Goal: Information Seeking & Learning: Learn about a topic

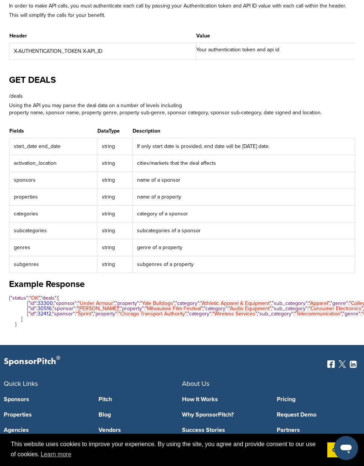
scroll to position [224, 0]
click at [152, 227] on td "subcategories of a sponsor" at bounding box center [244, 230] width 222 height 17
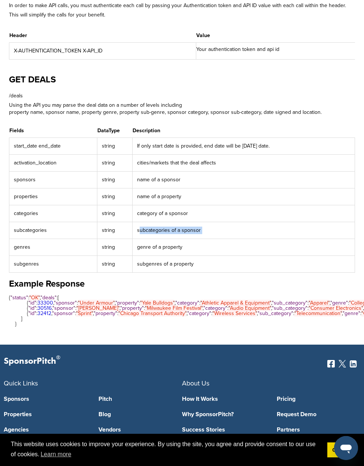
click at [152, 227] on td "subcategories of a sponsor" at bounding box center [244, 230] width 222 height 17
click at [153, 234] on td "subcategories of a sponsor" at bounding box center [244, 230] width 222 height 17
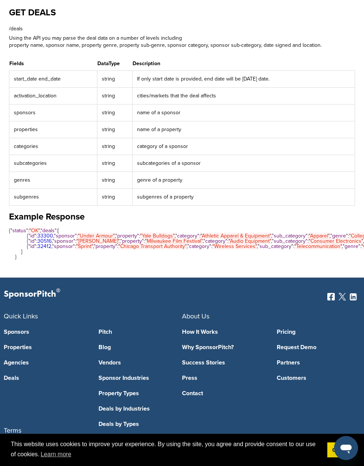
scroll to position [506, 0]
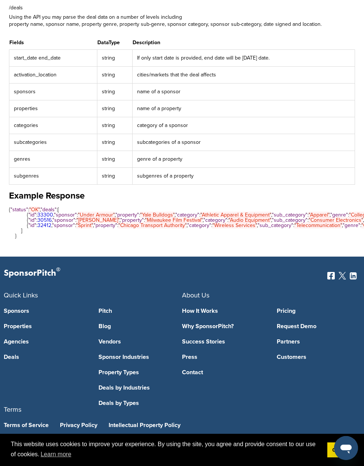
click at [119, 356] on link "Sponsor Industries" at bounding box center [141, 357] width 84 height 6
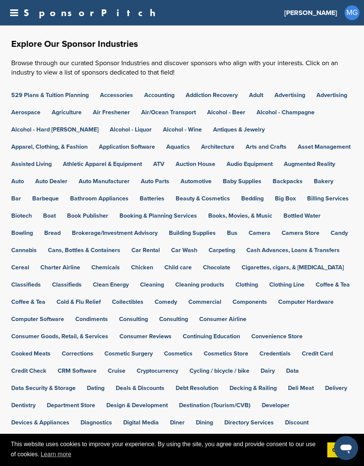
scroll to position [293, 0]
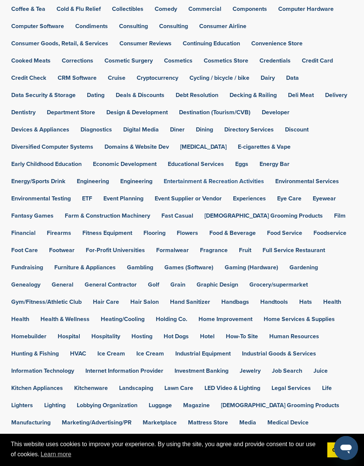
click at [252, 179] on link "Entertainment & Recreation Activities" at bounding box center [214, 181] width 100 height 6
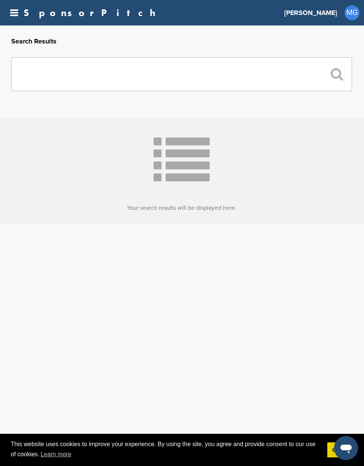
click at [236, 82] on input "text" at bounding box center [181, 74] width 341 height 34
type input "******"
click at [150, 78] on input "******" at bounding box center [181, 74] width 341 height 34
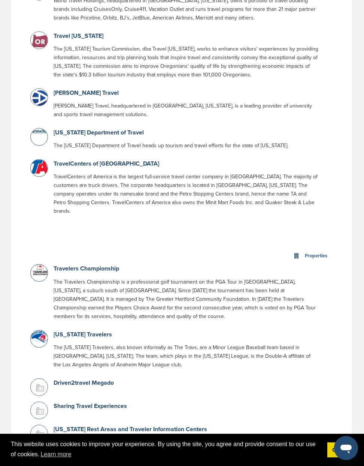
scroll to position [1160, 0]
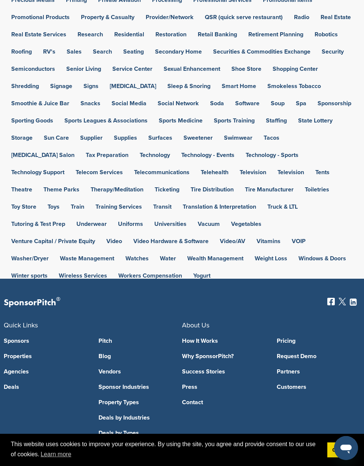
scroll to position [935, 0]
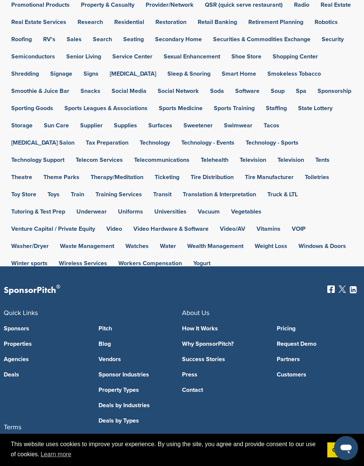
click at [197, 326] on link "How It Works" at bounding box center [224, 329] width 84 height 6
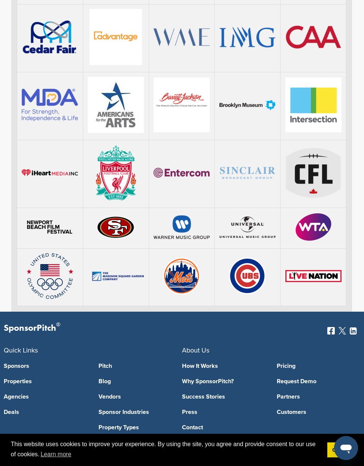
scroll to position [1643, 0]
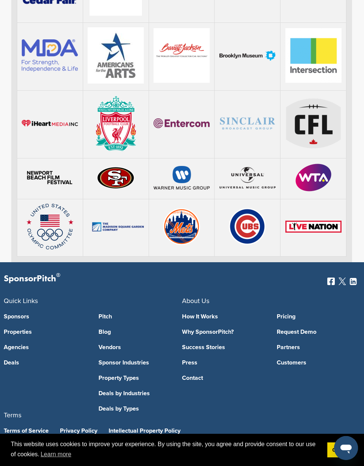
click at [24, 314] on link "Sponsors" at bounding box center [46, 317] width 84 height 6
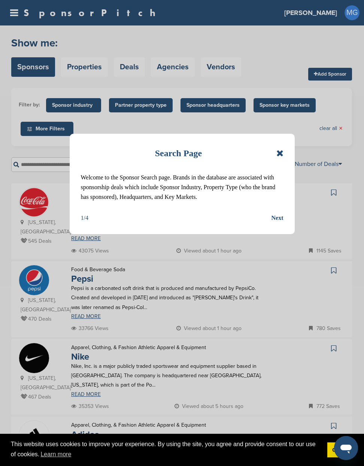
click at [281, 152] on icon at bounding box center [279, 153] width 7 height 9
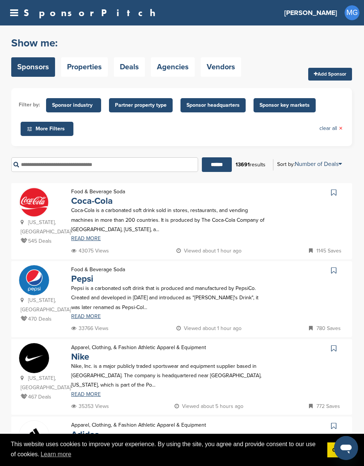
click at [155, 170] on input "text" at bounding box center [104, 164] width 187 height 15
click at [88, 98] on span "Sponsor industry" at bounding box center [73, 105] width 55 height 14
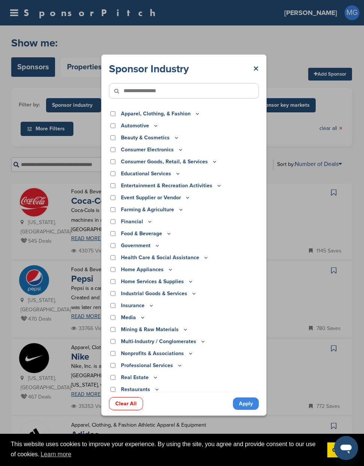
click at [151, 89] on input"] "text" at bounding box center [184, 90] width 150 height 15
type input"] "******"
click at [202, 157] on input "******" at bounding box center [217, 164] width 30 height 15
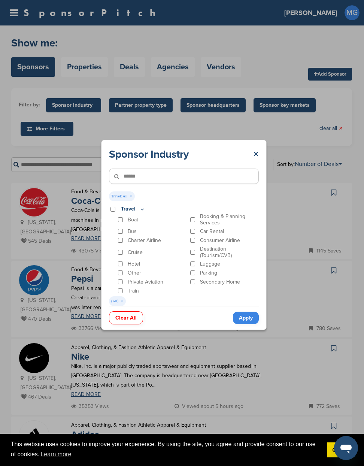
click at [245, 320] on link "Apply" at bounding box center [246, 318] width 26 height 12
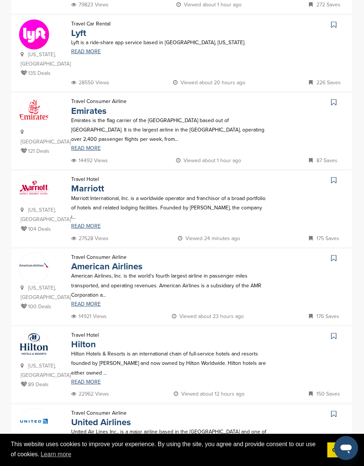
scroll to position [336, 0]
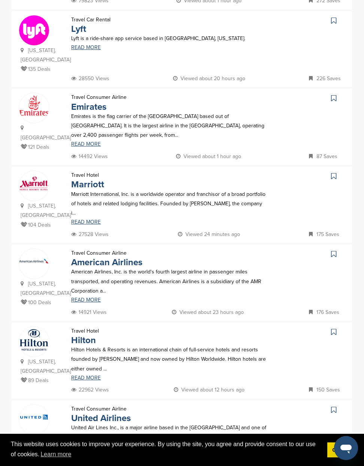
click at [43, 225] on div "Maryland, USA 104 Deals Travel Hotel Marriott Marriott International, Inc. is a…" at bounding box center [181, 205] width 341 height 76
click at [84, 181] on link "Marriott" at bounding box center [87, 184] width 33 height 11
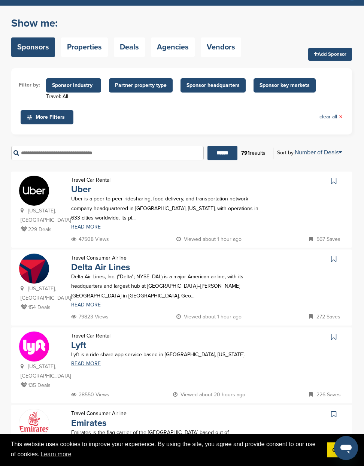
scroll to position [0, 0]
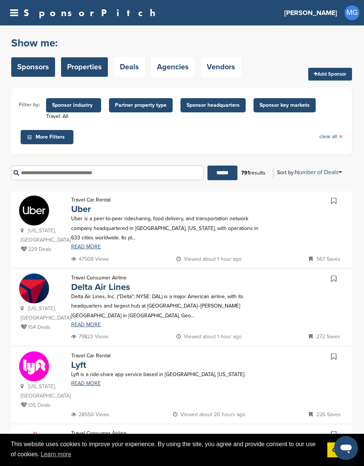
click at [87, 63] on link "Properties" at bounding box center [84, 66] width 47 height 19
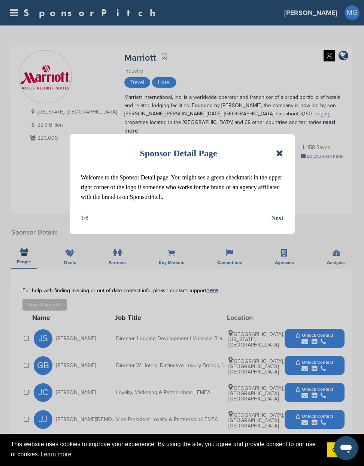
click at [286, 146] on div "Sponsor Detail Page Welcome to the Sponsor Detail page. You might see a green c…" at bounding box center [182, 184] width 225 height 100
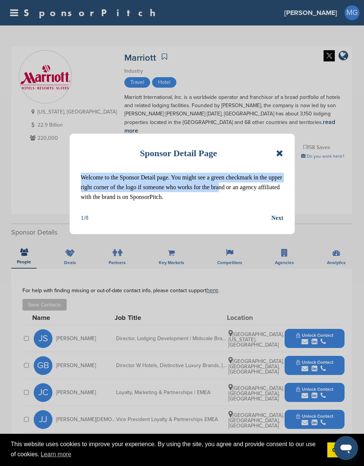
drag, startPoint x: 281, startPoint y: 151, endPoint x: 216, endPoint y: 193, distance: 77.6
click at [215, 193] on div "Sponsor Detail Page Welcome to the Sponsor Detail page. You might see a green c…" at bounding box center [182, 184] width 225 height 100
click at [216, 193] on p "Welcome to the Sponsor Detail page. You might see a green checkmark in the uppe…" at bounding box center [182, 187] width 203 height 29
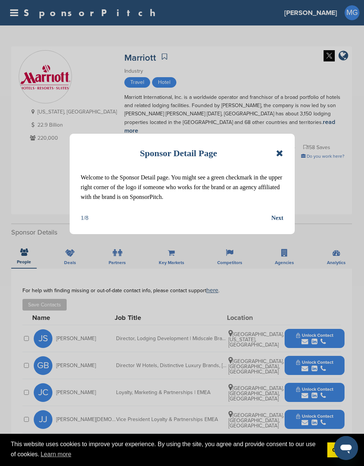
click at [216, 193] on p "Welcome to the Sponsor Detail page. You might see a green checkmark in the uppe…" at bounding box center [182, 187] width 203 height 29
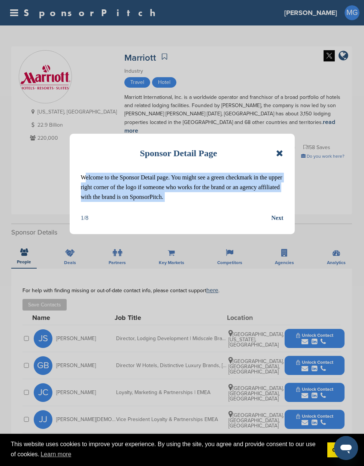
click at [216, 193] on p "Welcome to the Sponsor Detail page. You might see a green checkmark in the uppe…" at bounding box center [182, 187] width 203 height 29
click at [216, 194] on p "Welcome to the Sponsor Detail page. You might see a green checkmark in the uppe…" at bounding box center [182, 187] width 203 height 29
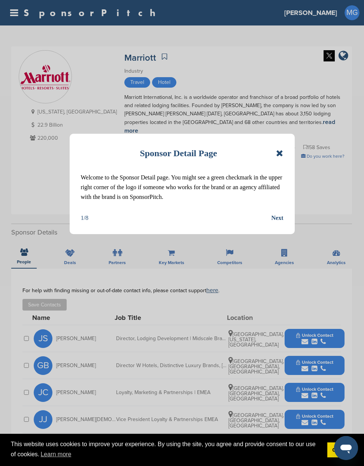
click at [276, 149] on div "Sponsor Detail Page" at bounding box center [182, 153] width 203 height 16
click at [277, 149] on icon at bounding box center [279, 153] width 7 height 9
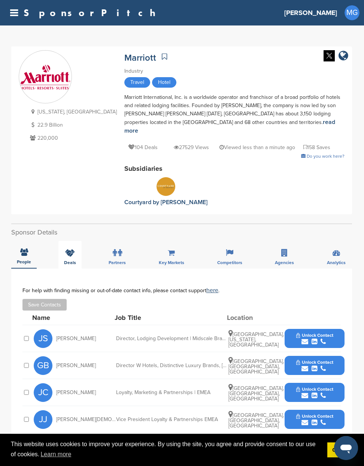
click at [76, 245] on div "Deals" at bounding box center [69, 255] width 23 height 28
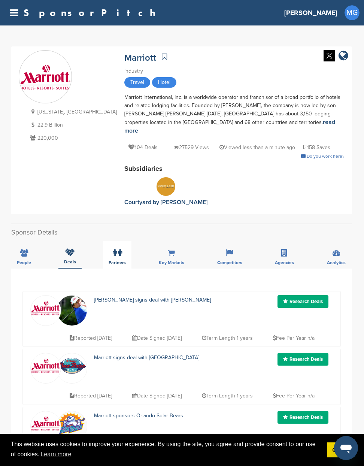
click at [115, 250] on label at bounding box center [117, 252] width 9 height 15
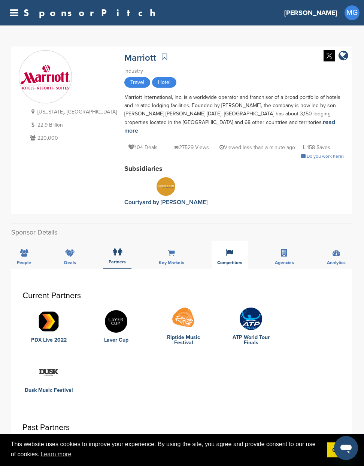
click at [242, 244] on div "Competitors" at bounding box center [230, 255] width 36 height 28
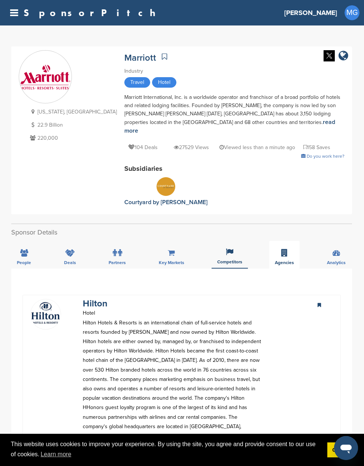
click at [271, 246] on div "Agencies" at bounding box center [284, 255] width 30 height 28
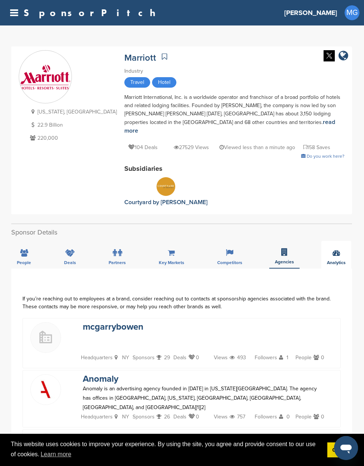
click at [344, 243] on div "Analytics" at bounding box center [336, 255] width 30 height 28
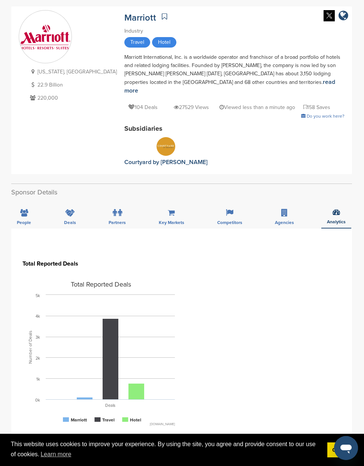
scroll to position [50, 0]
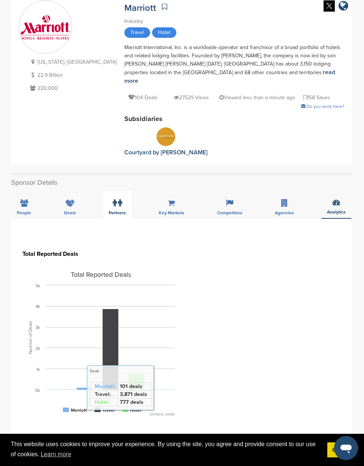
click at [31, 211] on span "Partners" at bounding box center [24, 213] width 14 height 4
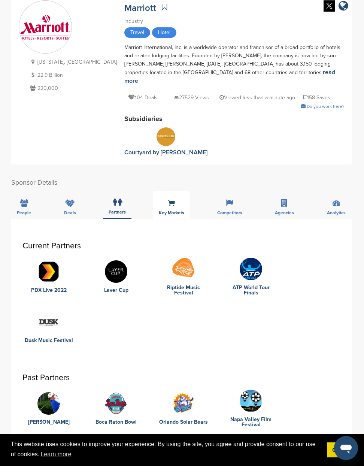
click at [174, 199] on icon at bounding box center [171, 202] width 7 height 7
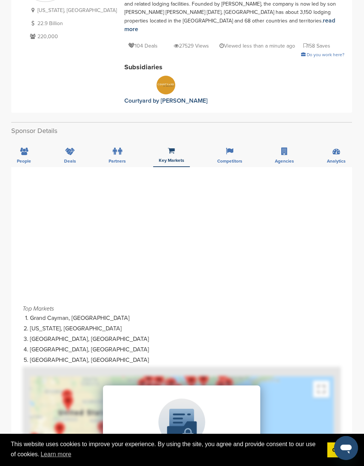
scroll to position [0, 0]
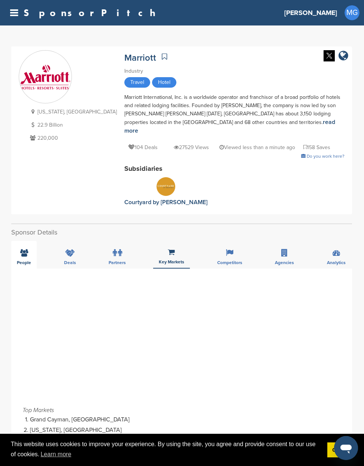
click at [26, 249] on icon at bounding box center [24, 252] width 8 height 7
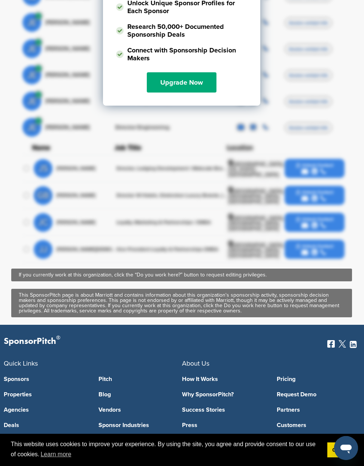
scroll to position [647, 0]
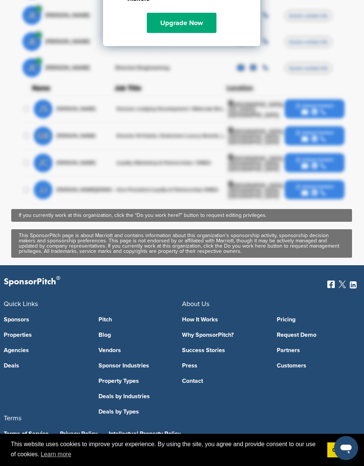
click at [103, 241] on div "This SponsorPitch page is about Marriott and contains information about this or…" at bounding box center [182, 243] width 326 height 21
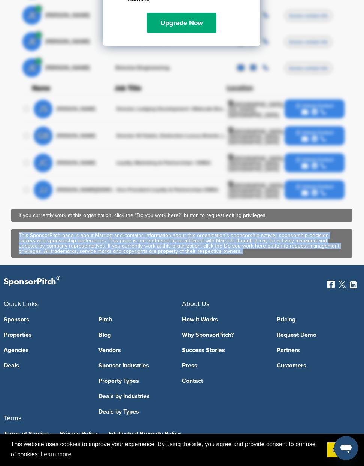
click at [103, 241] on div "This SponsorPitch page is about Marriott and contains information about this or…" at bounding box center [182, 243] width 326 height 21
click at [110, 241] on div "This SponsorPitch page is about Marriott and contains information about this or…" at bounding box center [182, 243] width 326 height 21
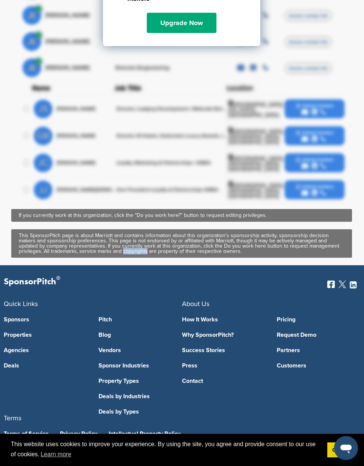
click at [110, 241] on div "This SponsorPitch page is about Marriott and contains information about this or…" at bounding box center [182, 243] width 326 height 21
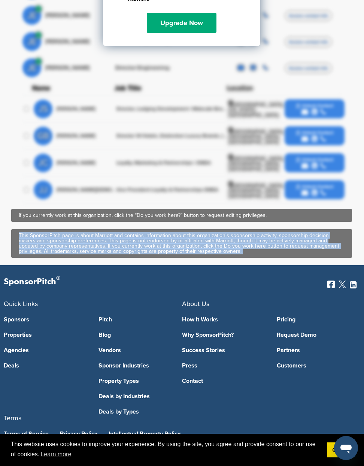
click at [110, 241] on div "This SponsorPitch page is about Marriott and contains information about this or…" at bounding box center [182, 243] width 326 height 21
click at [110, 243] on div "This SponsorPitch page is about Marriott and contains information about this or…" at bounding box center [182, 243] width 326 height 21
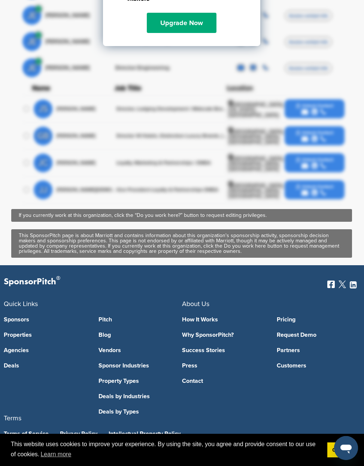
click at [112, 213] on div "If you currently work at this organization, click the “Do you work here?” butto…" at bounding box center [182, 215] width 326 height 5
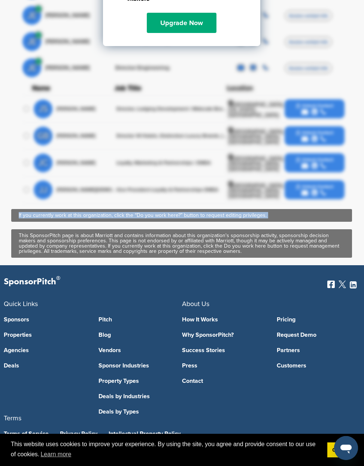
click at [112, 213] on div "If you currently work at this organization, click the “Do you work here?” butto…" at bounding box center [182, 215] width 326 height 5
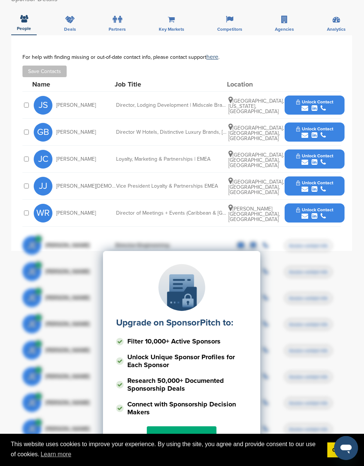
scroll to position [0, 0]
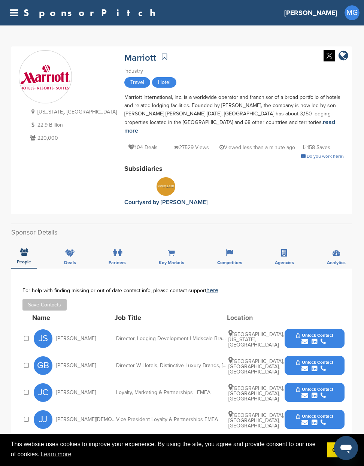
click at [150, 170] on div "Subsidiaries Courtyard by Marriot" at bounding box center [234, 185] width 220 height 43
click at [124, 135] on div "104 Deals 27529 Views Viewed less than a minute ago 158 Saves" at bounding box center [234, 143] width 220 height 17
click at [124, 123] on link "read more" at bounding box center [229, 126] width 211 height 16
click at [69, 249] on icon at bounding box center [70, 252] width 10 height 7
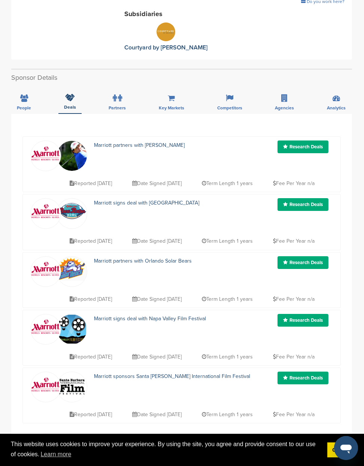
scroll to position [149, 0]
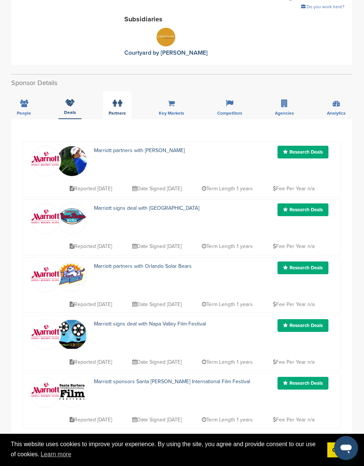
click at [119, 91] on div "Partners" at bounding box center [117, 105] width 28 height 28
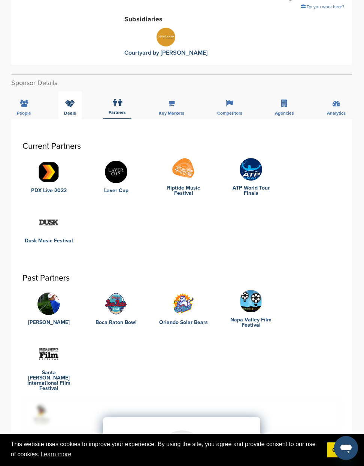
click at [31, 111] on span "Deals" at bounding box center [24, 113] width 14 height 4
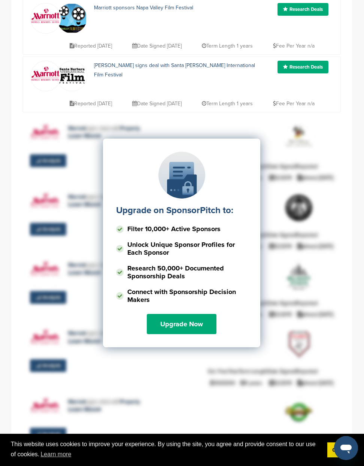
scroll to position [466, 0]
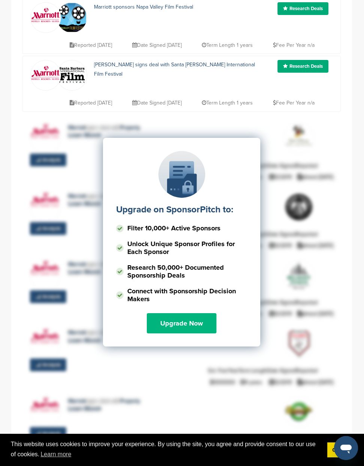
click at [170, 316] on link "Upgrade Now" at bounding box center [182, 323] width 70 height 20
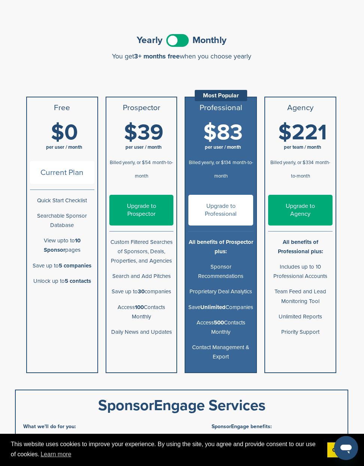
scroll to position [88, 0]
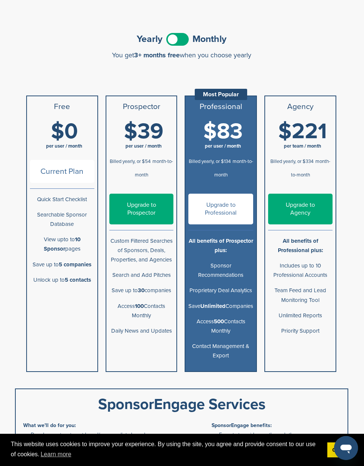
click at [259, 340] on div "Confirm Cancellation Are you sure that you would like to cancel your subscripti…" at bounding box center [181, 228] width 310 height 288
click at [257, 349] on ul "Professional Most Popular $83 per user / month Billed yearly, or $134 month-to-…" at bounding box center [221, 234] width 72 height 276
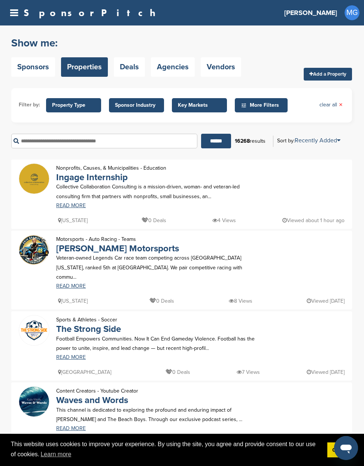
click at [121, 70] on link "Deals" at bounding box center [129, 66] width 31 height 19
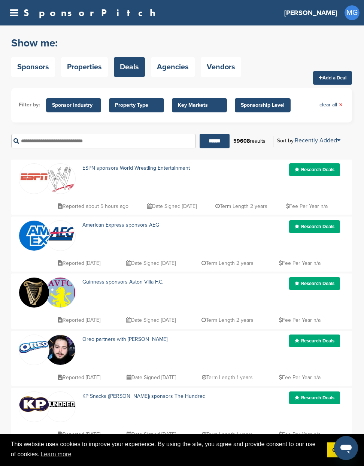
click at [39, 72] on link "Sponsors" at bounding box center [33, 66] width 44 height 19
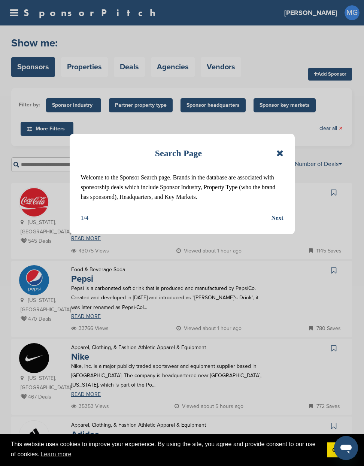
click at [278, 214] on div "Next" at bounding box center [278, 218] width 12 height 10
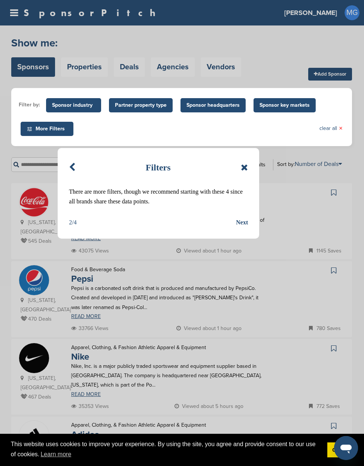
click at [240, 221] on div "Next" at bounding box center [242, 223] width 12 height 10
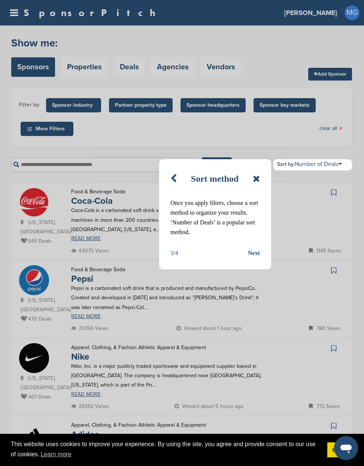
click at [254, 250] on div "Next" at bounding box center [254, 253] width 12 height 10
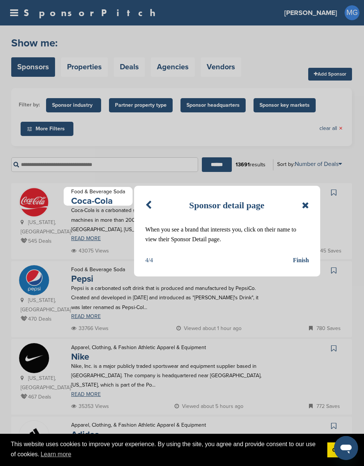
click at [298, 260] on div "Finish" at bounding box center [301, 260] width 16 height 10
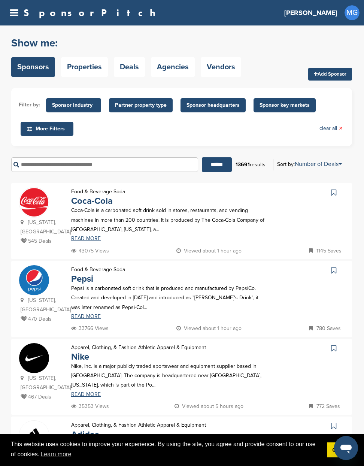
click at [78, 106] on span "Sponsor industry" at bounding box center [73, 105] width 43 height 8
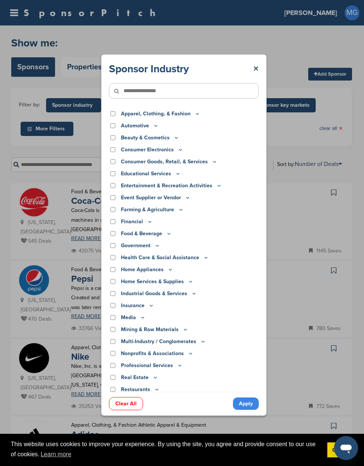
click at [133, 94] on icon at bounding box center [121, 91] width 25 height 16
click at [145, 84] on input"] "text" at bounding box center [184, 90] width 150 height 15
type input"] "******"
click at [202, 157] on input "******" at bounding box center [217, 164] width 30 height 15
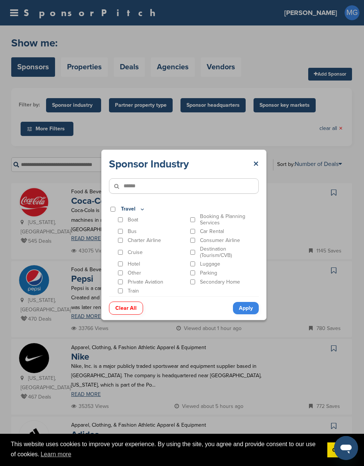
click at [113, 212] on div "Travel" at bounding box center [184, 209] width 150 height 8
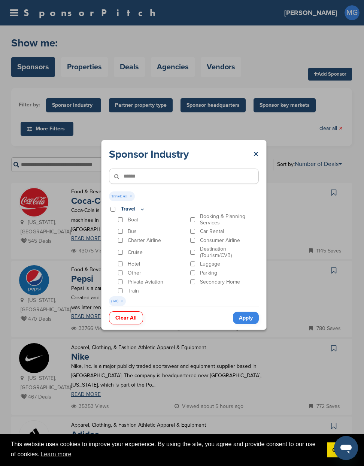
click at [246, 318] on link "Apply" at bounding box center [246, 318] width 26 height 12
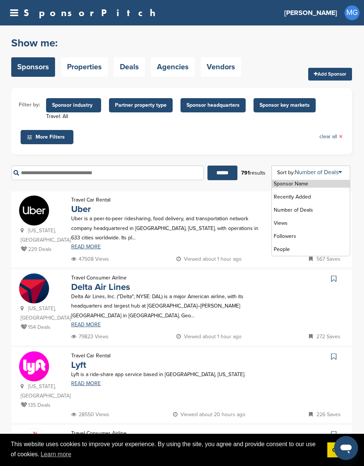
click at [294, 170] on div "Sort by: Number of Deals" at bounding box center [309, 172] width 65 height 6
click at [286, 206] on li "Number of Deals" at bounding box center [311, 210] width 78 height 8
click at [299, 184] on li "Sponsor Name" at bounding box center [311, 184] width 78 height 8
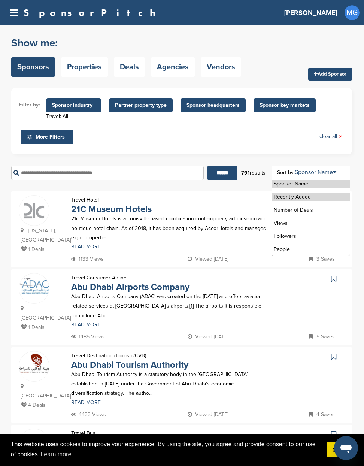
click at [299, 196] on li "Recently Added" at bounding box center [311, 197] width 78 height 8
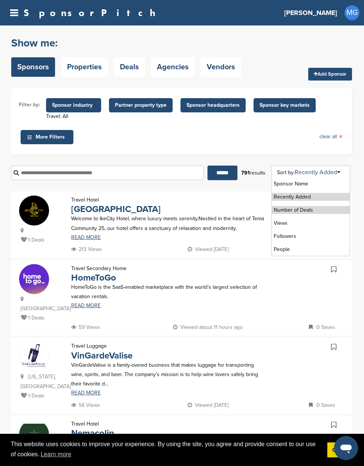
click at [296, 211] on li "Number of Deals" at bounding box center [311, 210] width 78 height 8
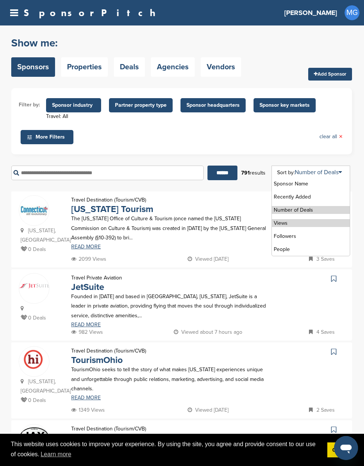
click at [291, 226] on li "Views" at bounding box center [311, 223] width 78 height 8
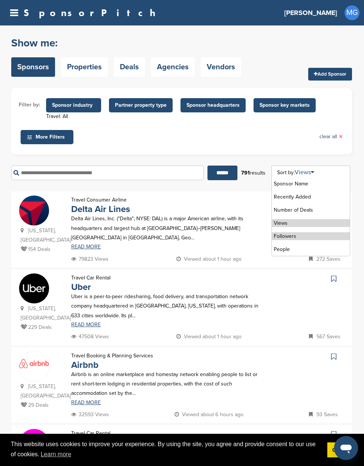
click at [290, 237] on li "Followers" at bounding box center [311, 236] width 78 height 8
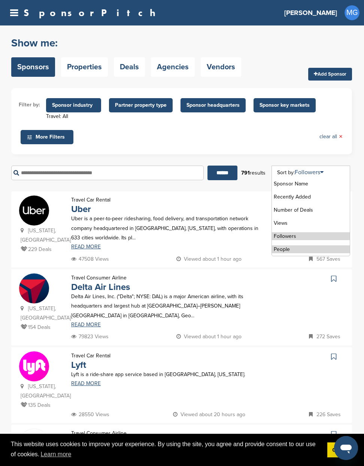
click at [288, 248] on li "People" at bounding box center [311, 249] width 78 height 8
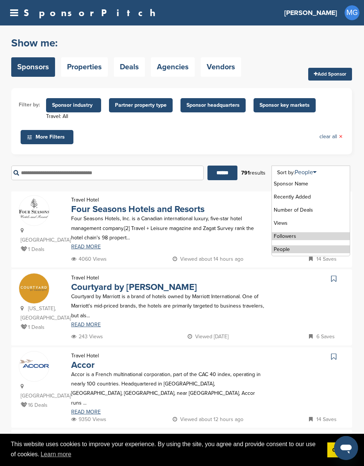
click at [293, 239] on li "Followers" at bounding box center [311, 236] width 78 height 8
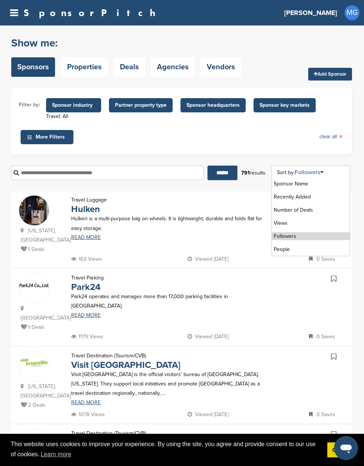
click at [284, 237] on li "Followers" at bounding box center [311, 236] width 78 height 8
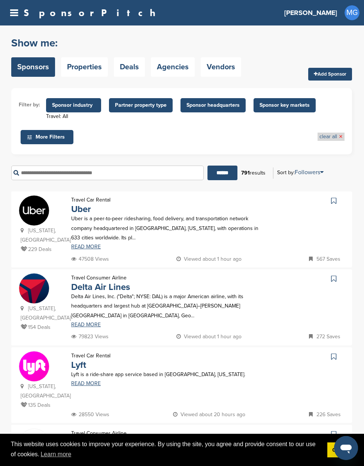
click at [342, 136] on span "×" at bounding box center [341, 137] width 4 height 8
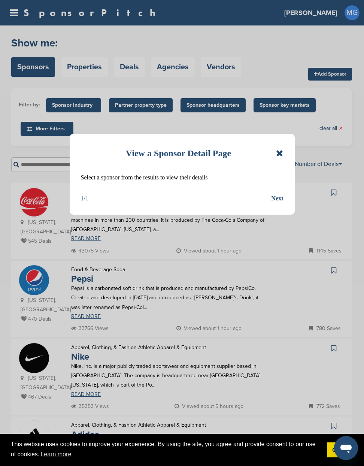
click at [279, 152] on icon at bounding box center [279, 153] width 7 height 9
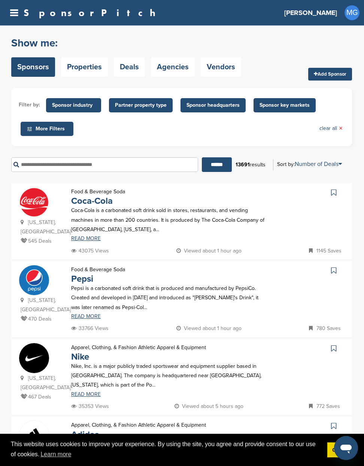
click at [76, 102] on span "Sponsor industry" at bounding box center [73, 105] width 43 height 8
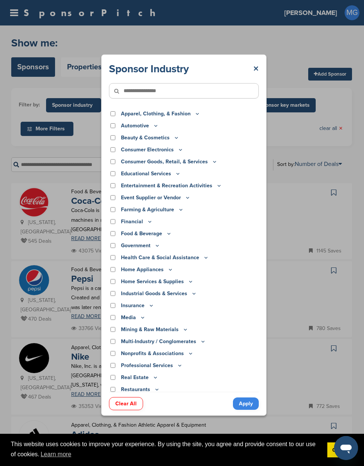
click at [159, 96] on input"] "text" at bounding box center [184, 90] width 150 height 15
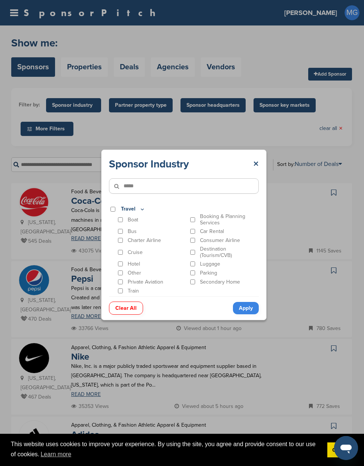
type input"] "*****"
click at [116, 208] on div "Travel" at bounding box center [184, 209] width 150 height 8
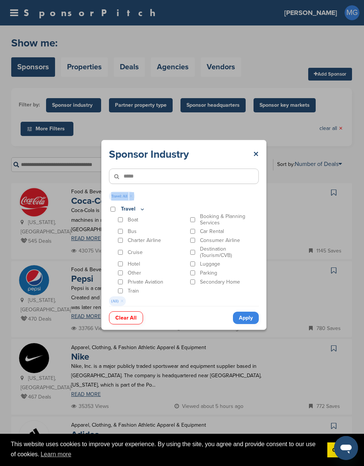
click at [245, 319] on link "Apply" at bounding box center [246, 318] width 26 height 12
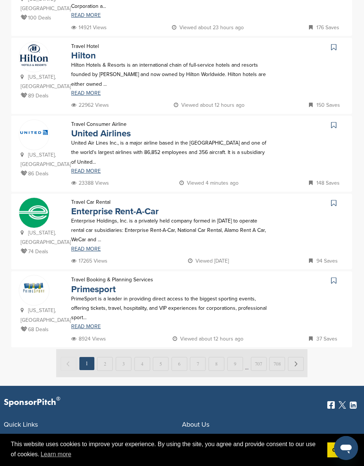
scroll to position [712, 0]
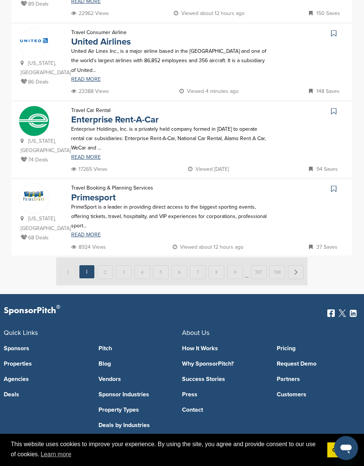
click at [263, 257] on img at bounding box center [181, 271] width 251 height 28
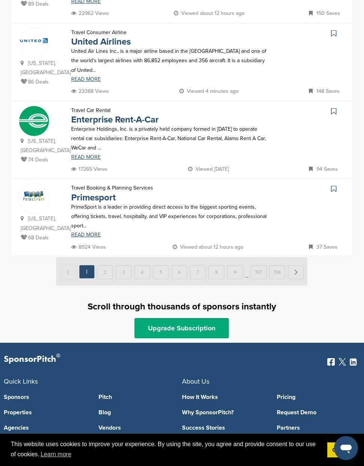
click at [259, 257] on img at bounding box center [181, 271] width 251 height 28
click at [230, 257] on img at bounding box center [181, 271] width 251 height 28
click at [103, 257] on img at bounding box center [181, 271] width 251 height 28
click at [163, 257] on img at bounding box center [181, 271] width 251 height 28
click at [151, 257] on img at bounding box center [181, 271] width 251 height 28
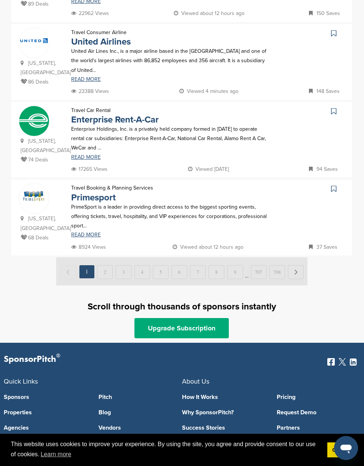
click at [142, 257] on img at bounding box center [181, 271] width 251 height 28
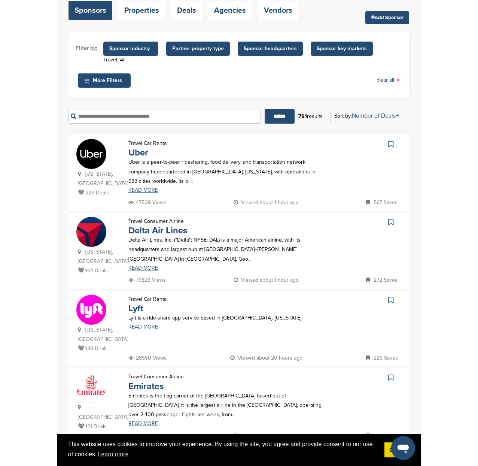
scroll to position [0, 0]
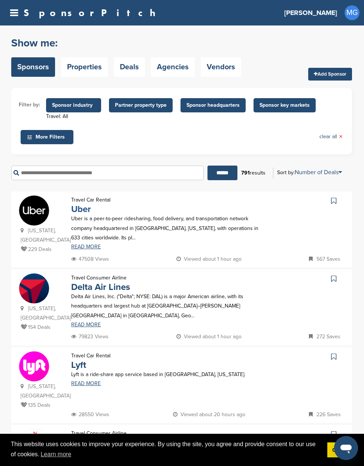
click at [81, 209] on link "Uber" at bounding box center [81, 209] width 20 height 11
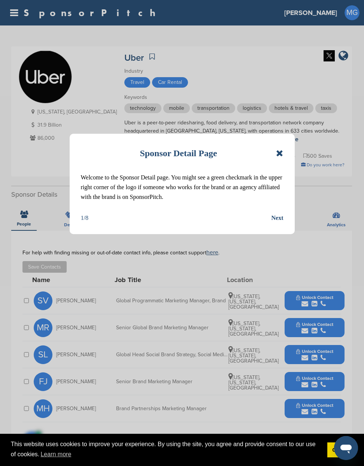
click at [279, 218] on div "Next" at bounding box center [278, 218] width 12 height 10
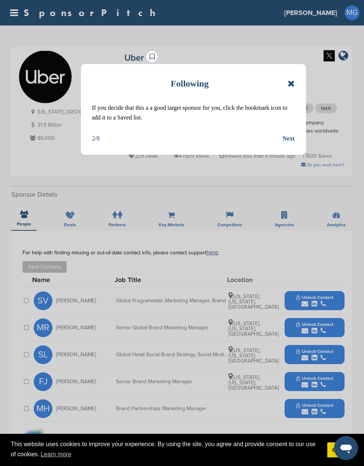
click at [285, 137] on div "Next" at bounding box center [289, 139] width 12 height 10
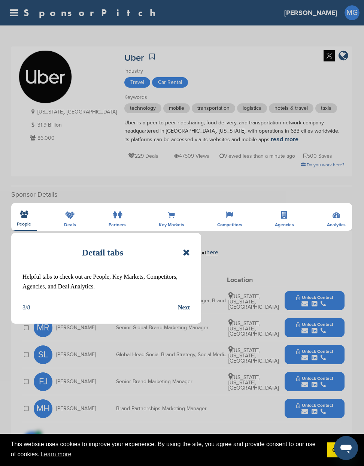
click at [180, 309] on div "Next" at bounding box center [184, 308] width 12 height 10
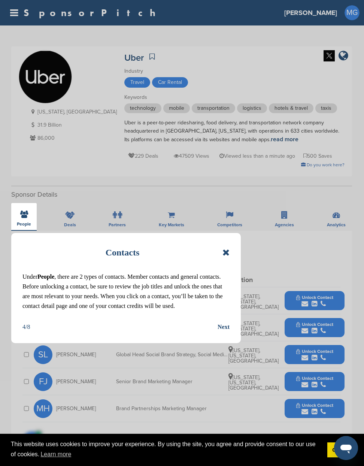
click at [221, 325] on div "Next" at bounding box center [224, 327] width 12 height 10
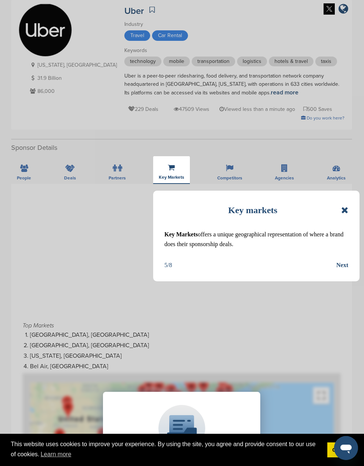
scroll to position [48, 0]
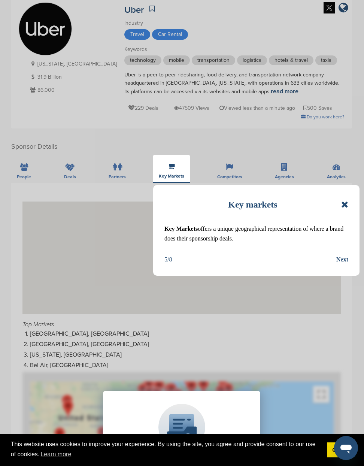
click at [346, 258] on div "Next" at bounding box center [342, 260] width 12 height 10
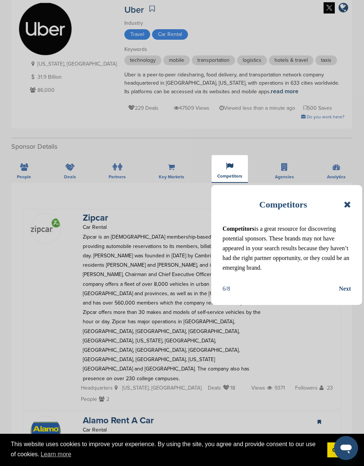
click at [343, 286] on div "Next" at bounding box center [345, 289] width 12 height 10
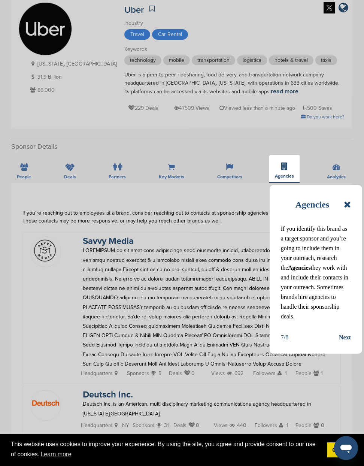
click at [343, 336] on div "Next" at bounding box center [345, 338] width 12 height 10
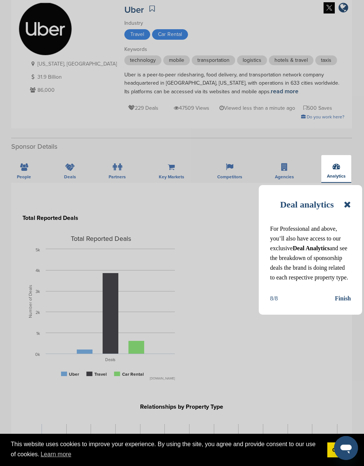
click at [346, 299] on div "Finish" at bounding box center [343, 299] width 16 height 10
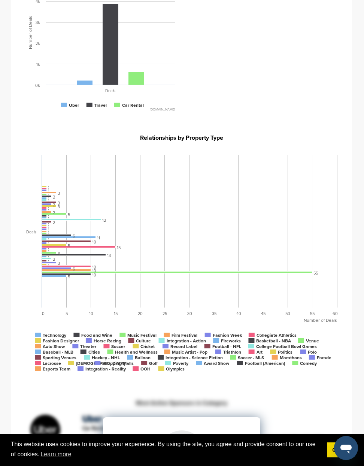
scroll to position [317, 0]
click at [54, 336] on text "Technology" at bounding box center [55, 335] width 24 height 5
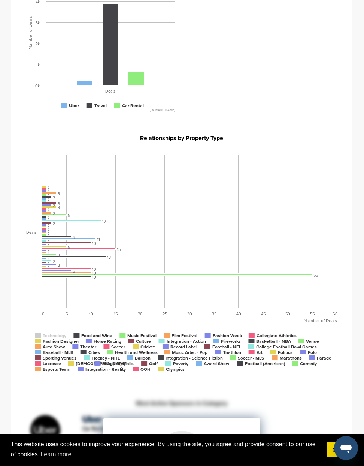
click at [54, 336] on text "Technology" at bounding box center [55, 335] width 24 height 5
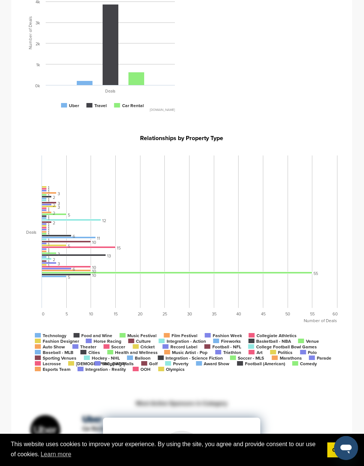
click at [54, 336] on text "Technology" at bounding box center [55, 335] width 24 height 5
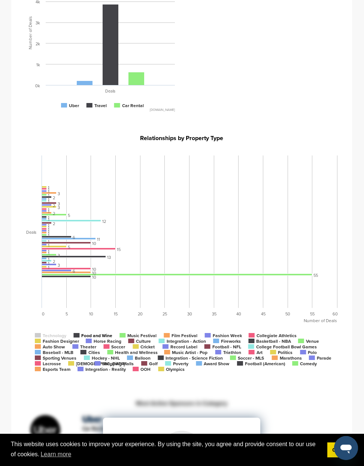
click at [94, 336] on tspan "Food and Wine" at bounding box center [96, 335] width 31 height 5
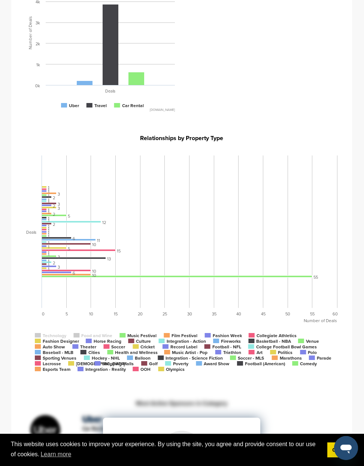
click at [94, 336] on tspan "Food and Wine" at bounding box center [96, 335] width 31 height 5
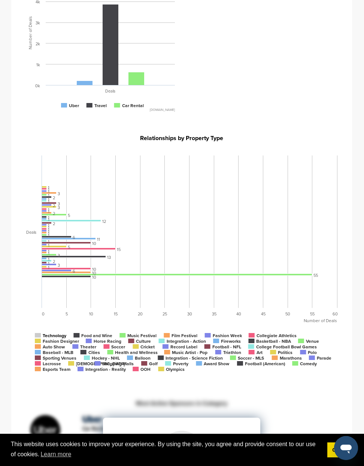
click at [57, 336] on text "Technology" at bounding box center [55, 335] width 24 height 5
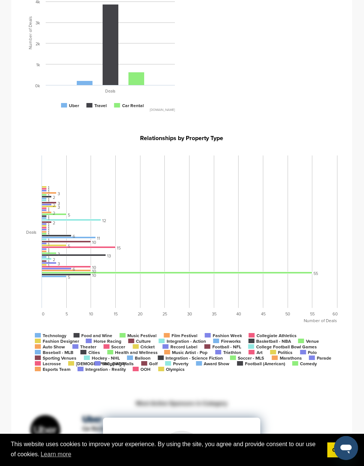
scroll to position [0, 0]
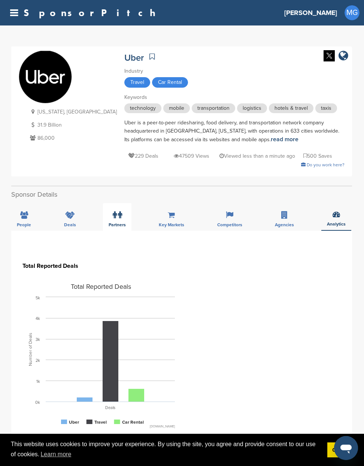
click at [113, 216] on icon at bounding box center [115, 214] width 4 height 7
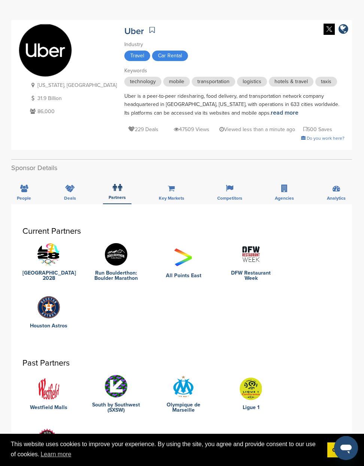
scroll to position [11, 0]
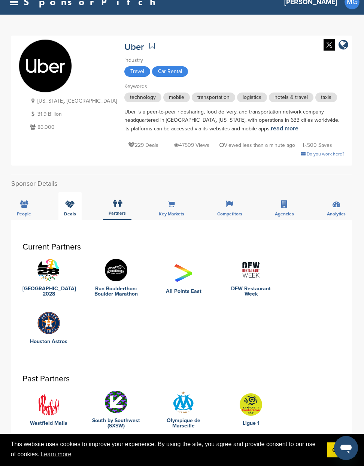
click at [72, 204] on icon at bounding box center [70, 203] width 10 height 7
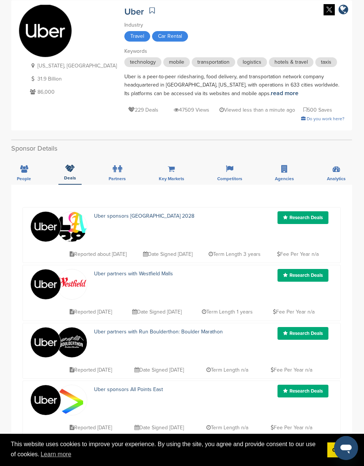
scroll to position [0, 0]
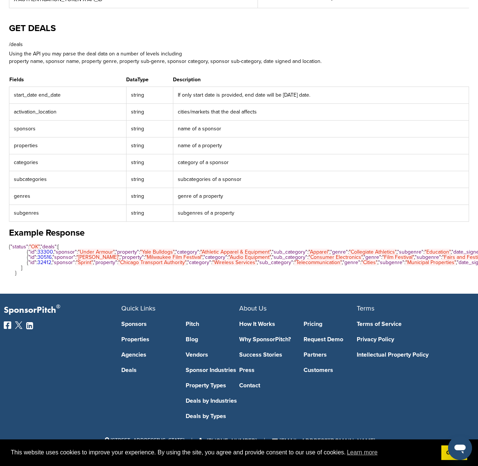
scroll to position [298, 0]
click at [141, 276] on pre "{ " status " : " OK " , " deals " :[ { " id " : 33300 , " sponsor " : " Under A…" at bounding box center [239, 259] width 460 height 31
